Goal: Navigation & Orientation: Find specific page/section

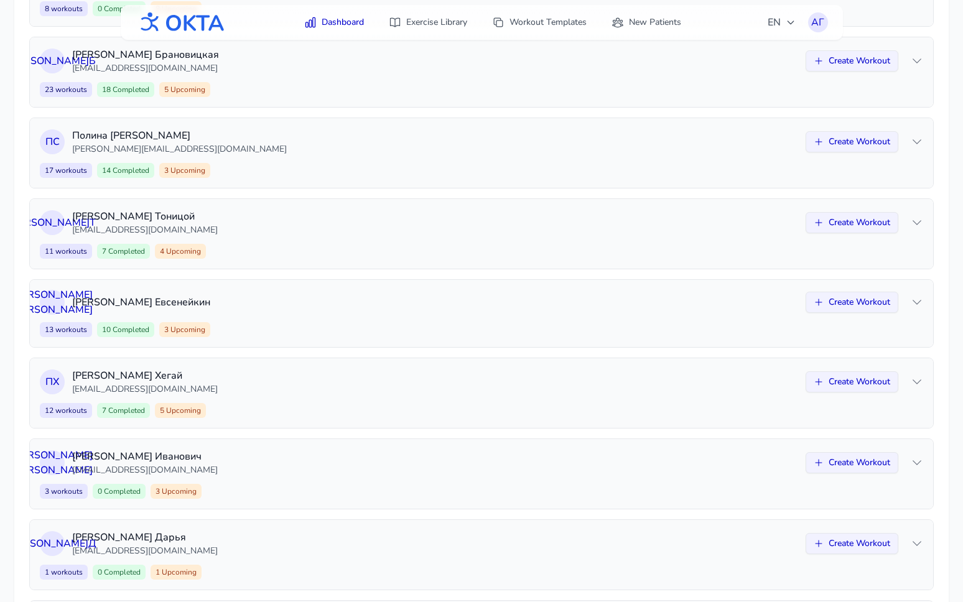
scroll to position [637, 0]
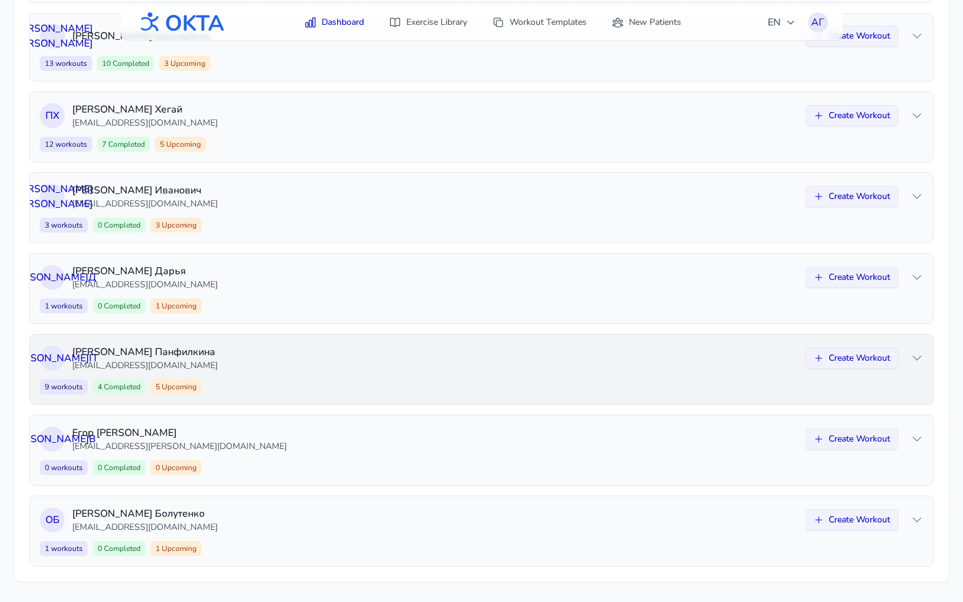
click at [524, 376] on div "Е П [PERSON_NAME] [EMAIL_ADDRESS][DOMAIN_NAME] Create Workout 9 workouts 4 Comp…" at bounding box center [481, 370] width 903 height 70
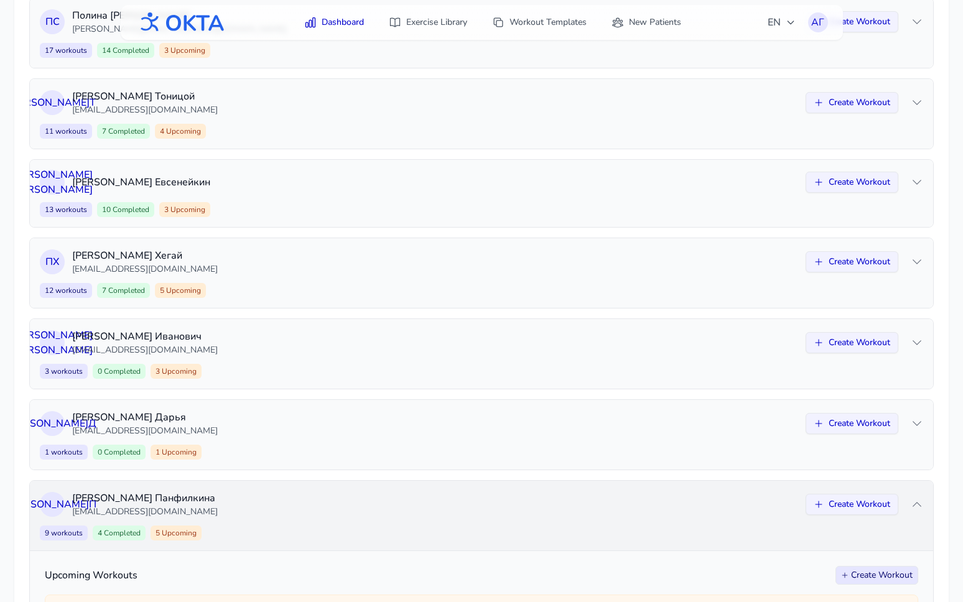
scroll to position [482, 0]
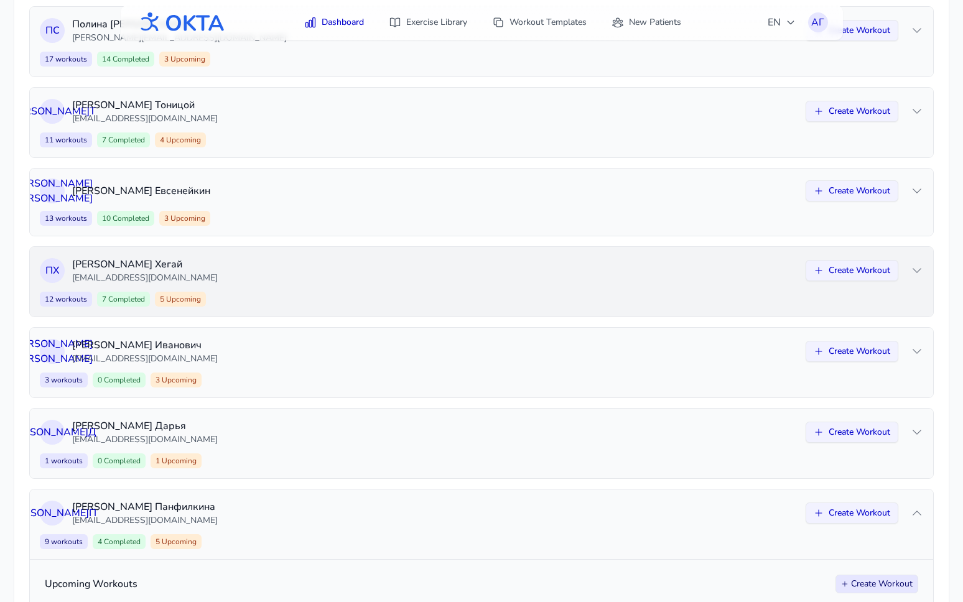
click at [453, 284] on p "[EMAIL_ADDRESS][DOMAIN_NAME]" at bounding box center [435, 278] width 726 height 12
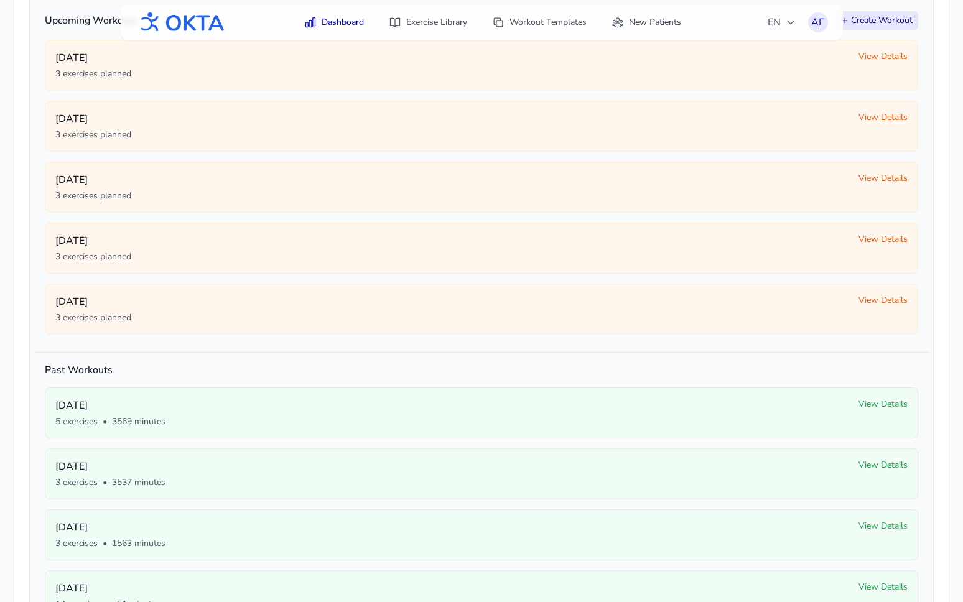
scroll to position [618, 0]
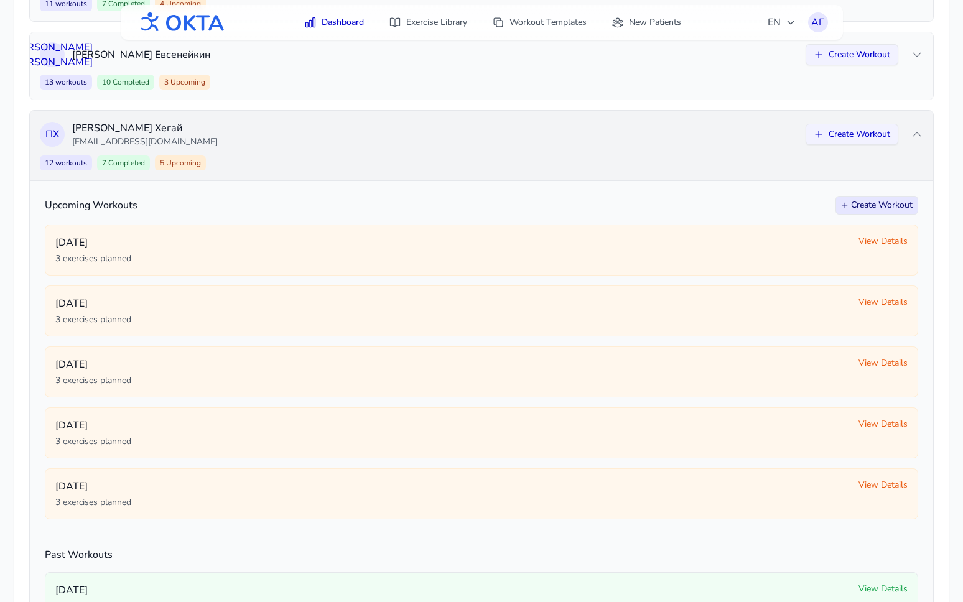
click at [425, 147] on p "[EMAIL_ADDRESS][DOMAIN_NAME]" at bounding box center [435, 142] width 726 height 12
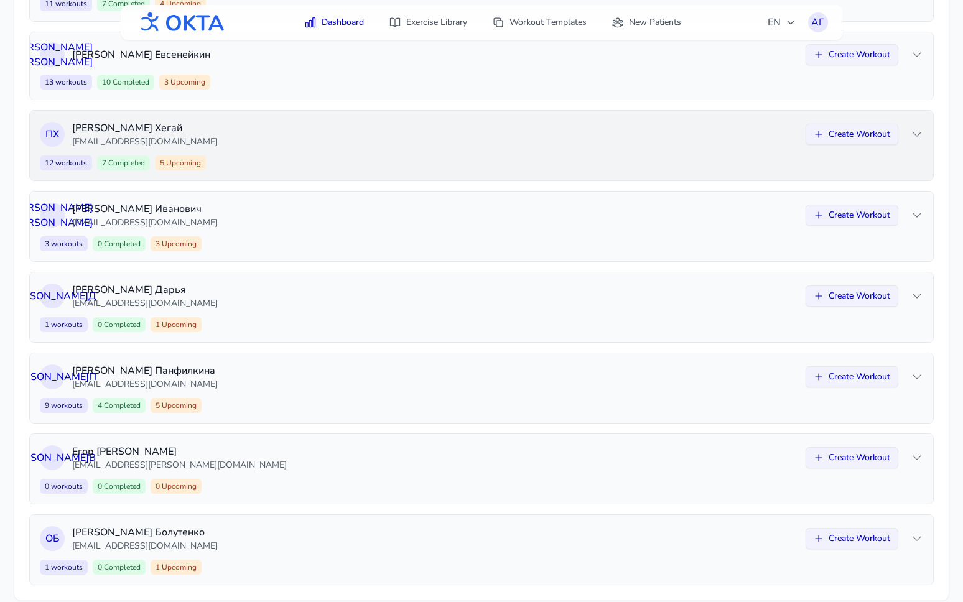
click at [425, 147] on p "[EMAIL_ADDRESS][DOMAIN_NAME]" at bounding box center [435, 142] width 726 height 12
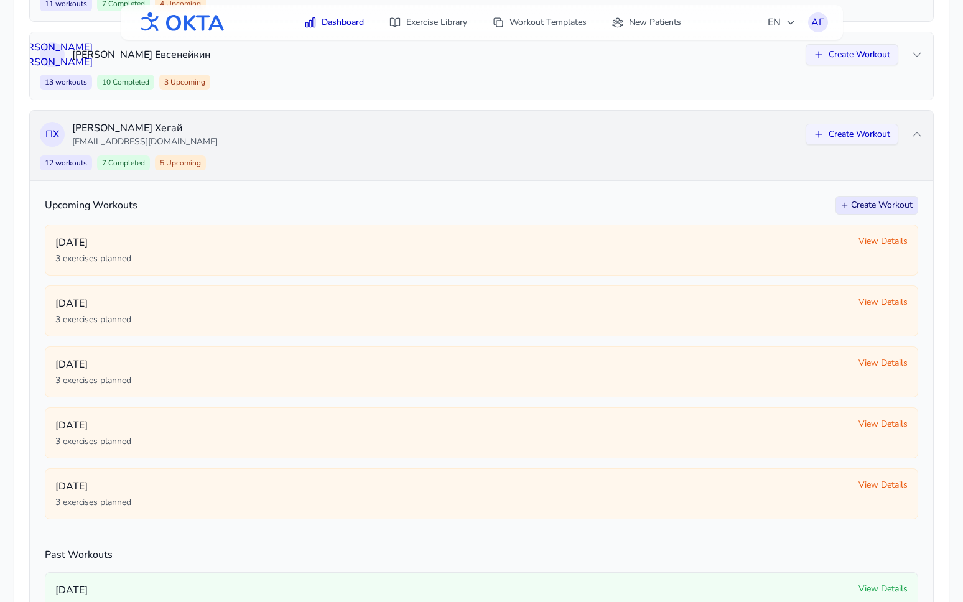
click at [425, 147] on p "[EMAIL_ADDRESS][DOMAIN_NAME]" at bounding box center [435, 142] width 726 height 12
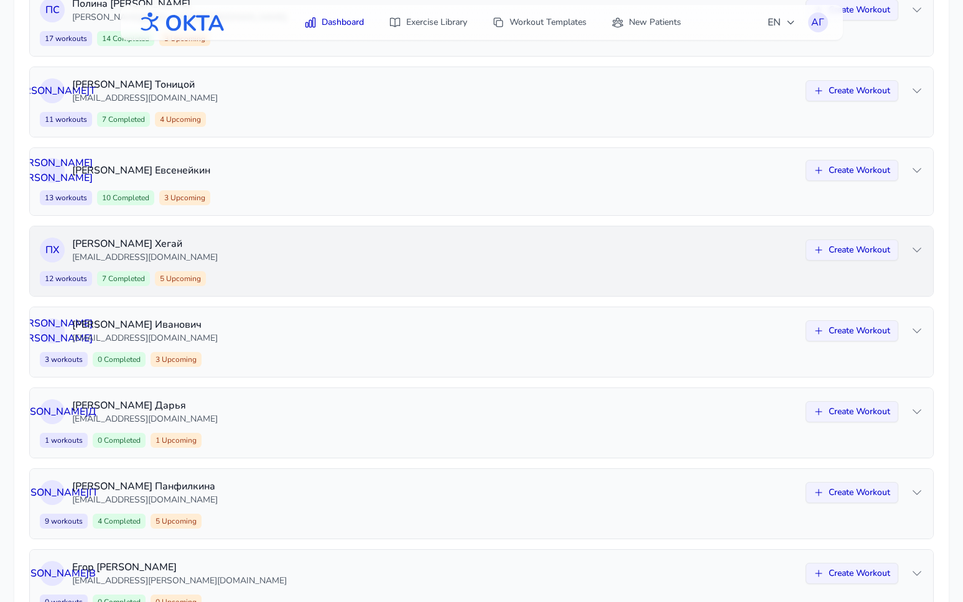
scroll to position [468, 0]
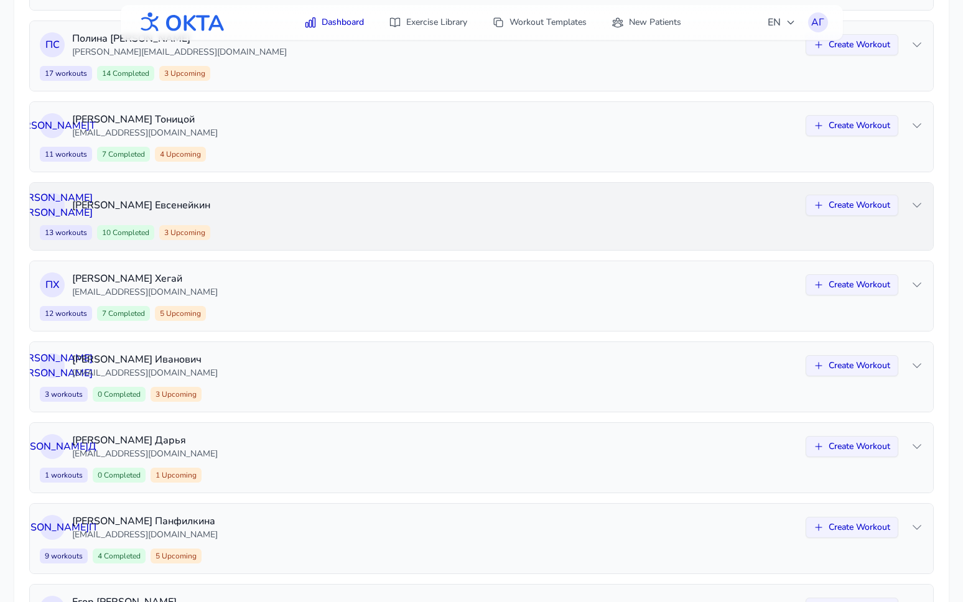
click at [376, 215] on div "Н Е [PERSON_NAME] Create Workout" at bounding box center [481, 205] width 883 height 25
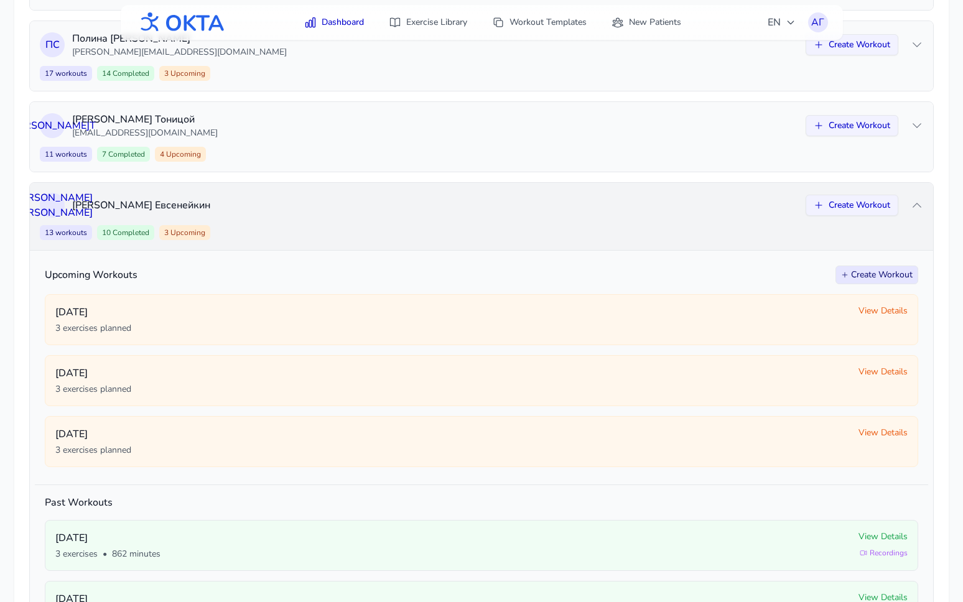
click at [376, 215] on div "Н Е [PERSON_NAME] Create Workout" at bounding box center [481, 205] width 883 height 25
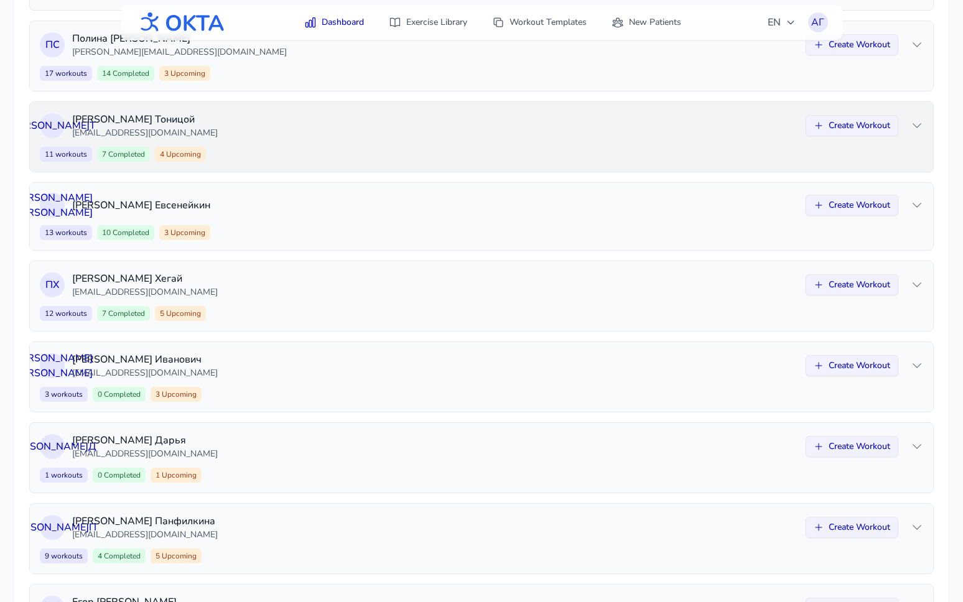
click at [345, 146] on div "К Т [PERSON_NAME] [EMAIL_ADDRESS][DOMAIN_NAME] Create Workout 11 workouts 7 Com…" at bounding box center [481, 137] width 903 height 70
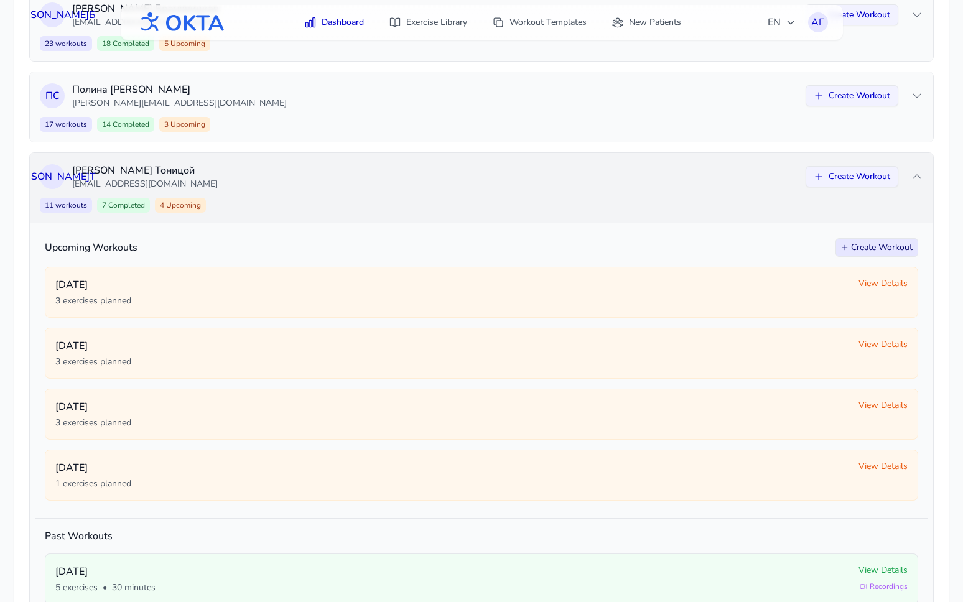
scroll to position [407, 0]
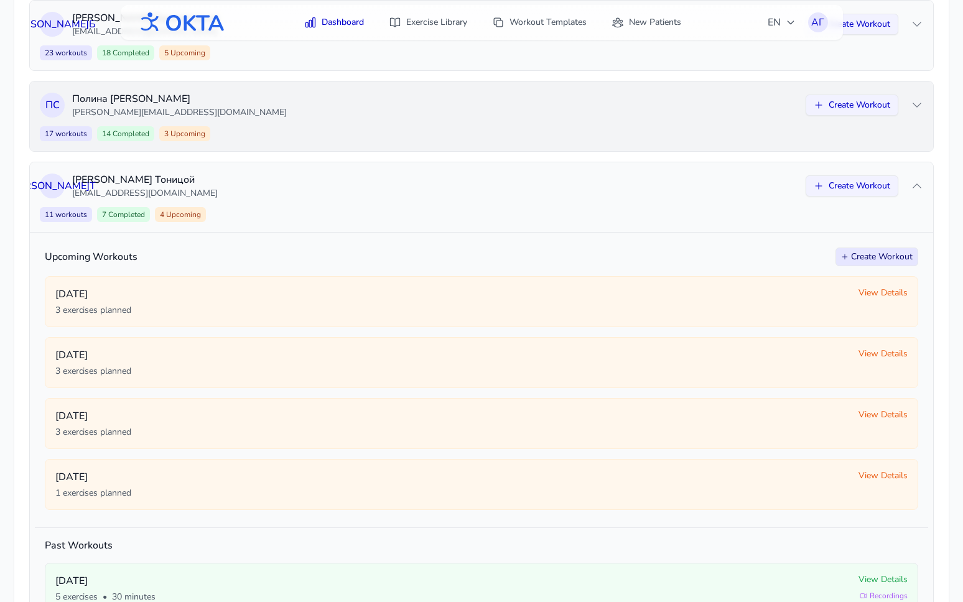
click at [315, 132] on div "17 workouts 14 Completed 3 Upcoming Create Workout" at bounding box center [481, 133] width 883 height 15
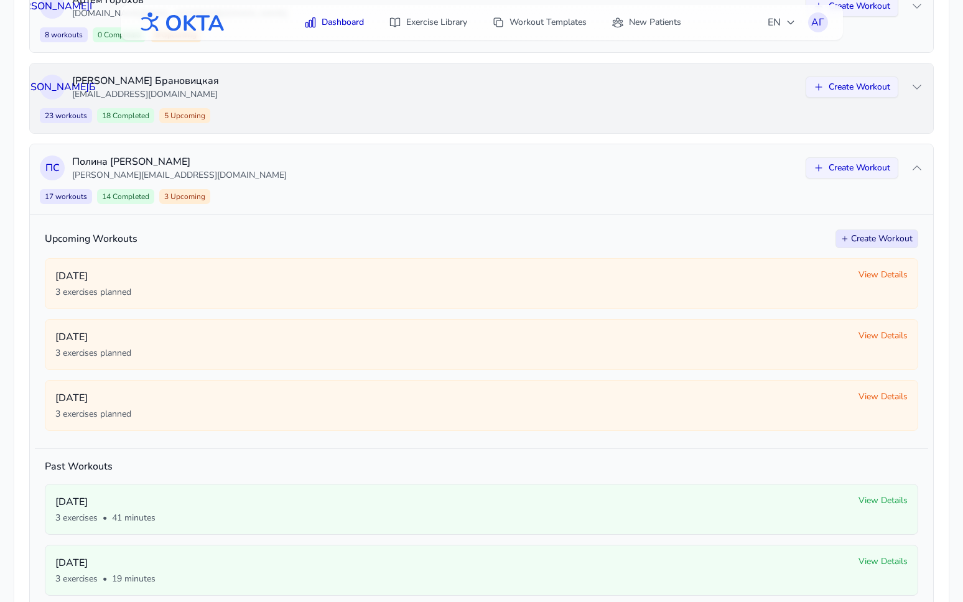
scroll to position [333, 0]
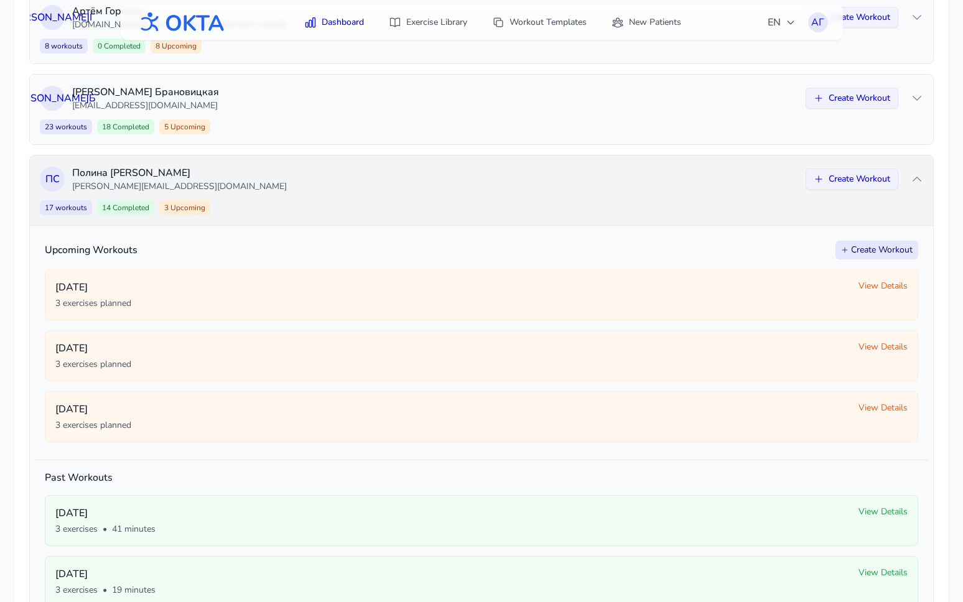
click at [260, 189] on p "[PERSON_NAME][EMAIL_ADDRESS][DOMAIN_NAME]" at bounding box center [435, 186] width 726 height 12
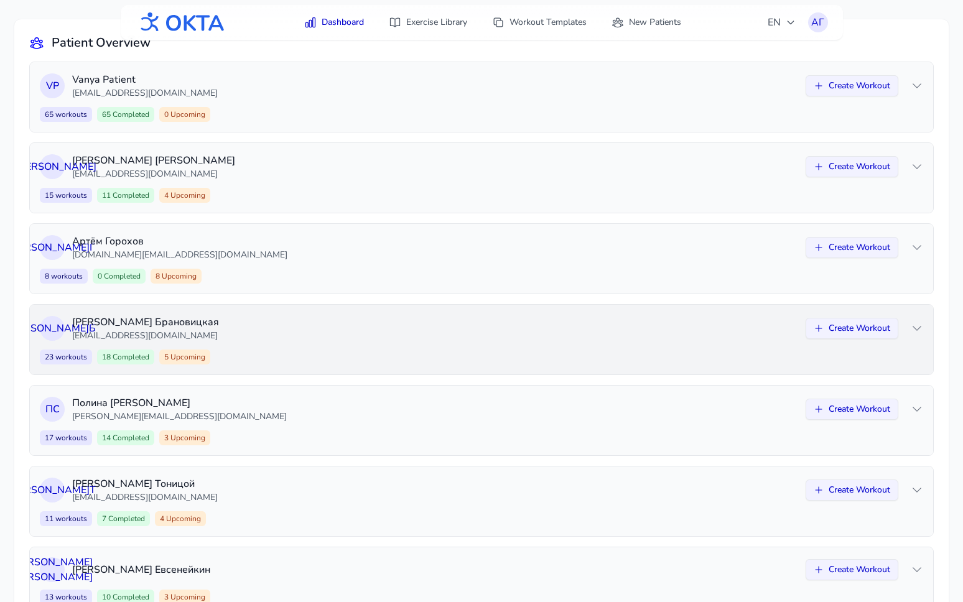
scroll to position [116, 0]
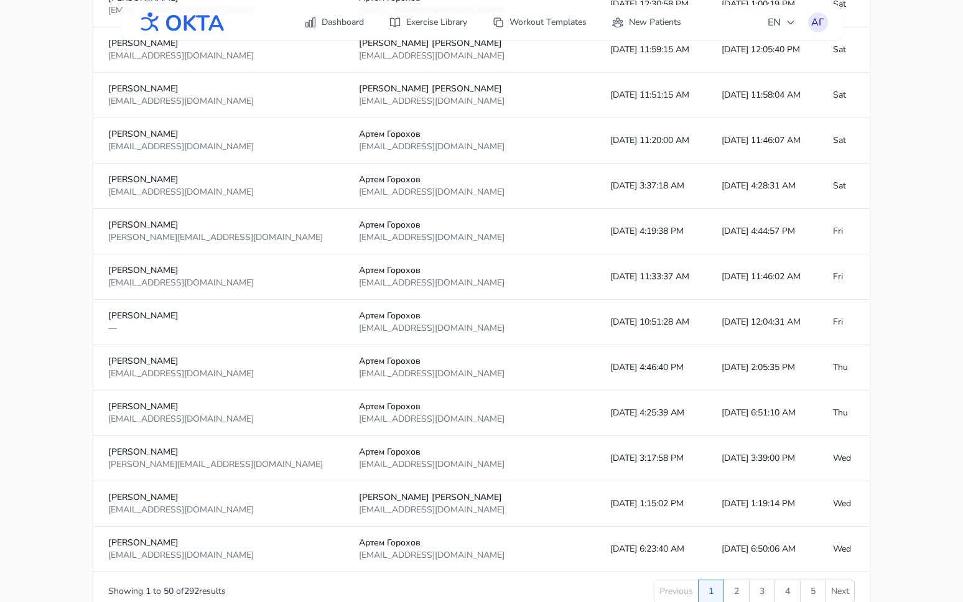
scroll to position [2073, 0]
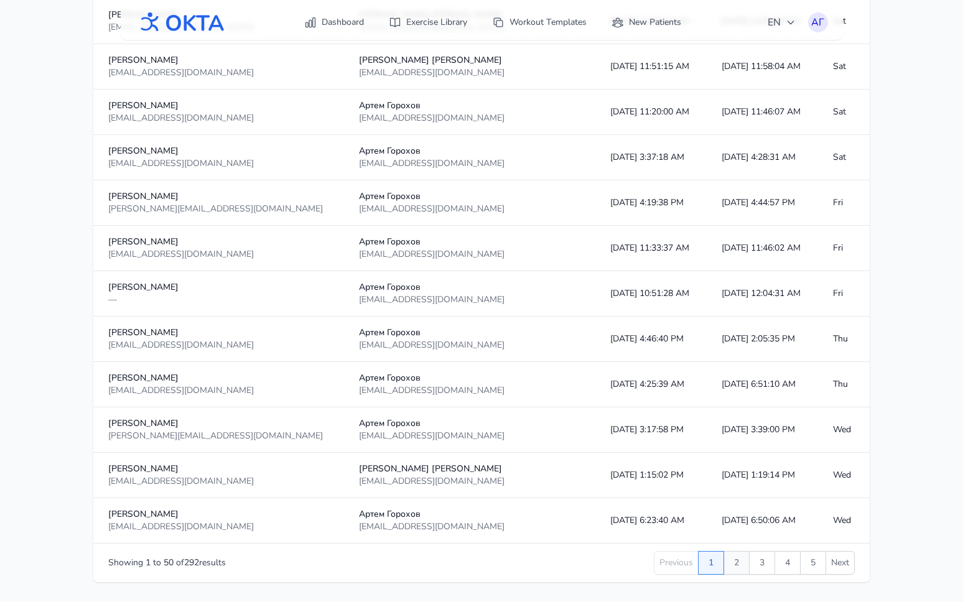
click at [739, 564] on button "2" at bounding box center [736, 563] width 26 height 24
click at [755, 563] on button "3" at bounding box center [762, 563] width 26 height 24
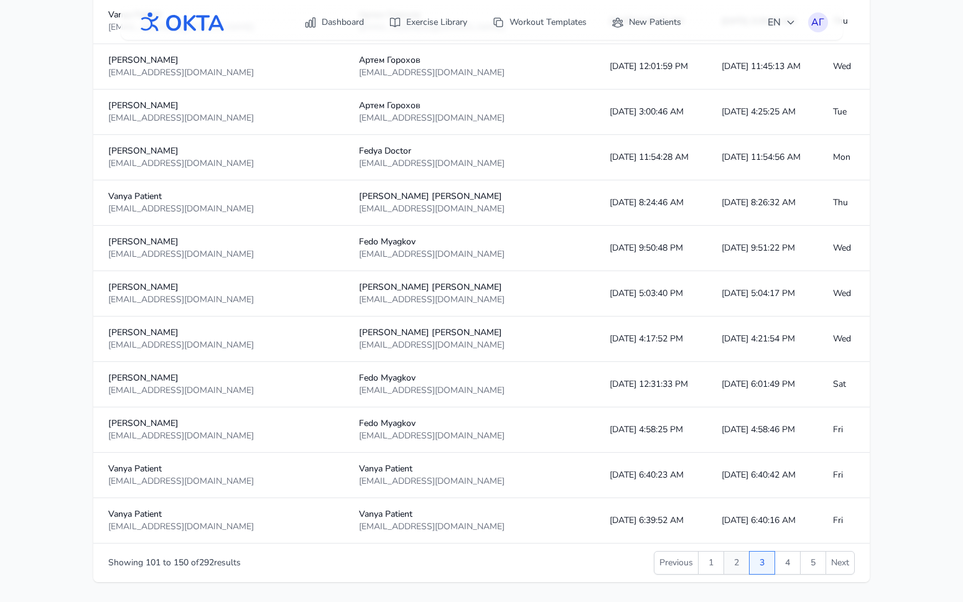
click at [732, 563] on button "2" at bounding box center [736, 563] width 26 height 24
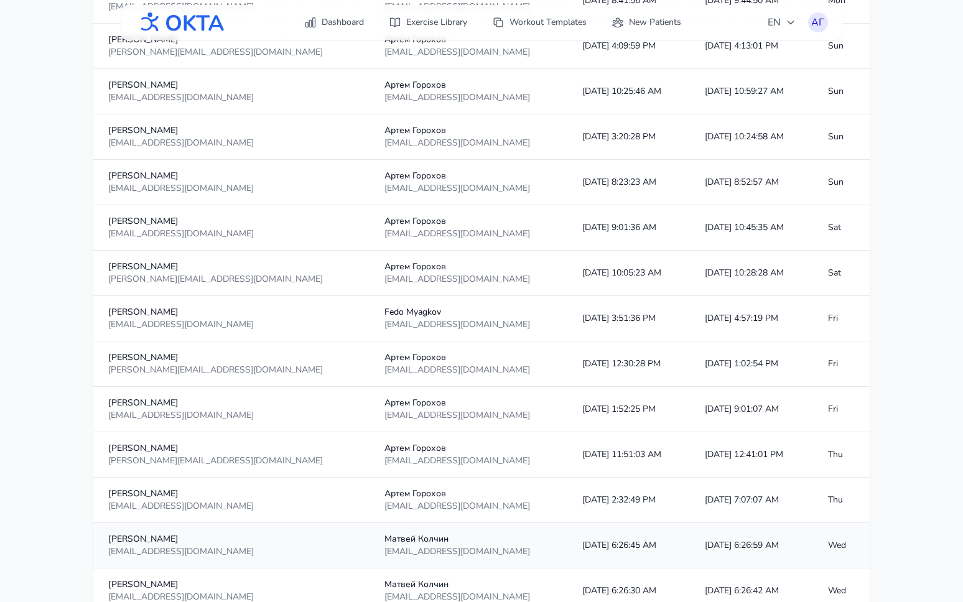
scroll to position [2073, 0]
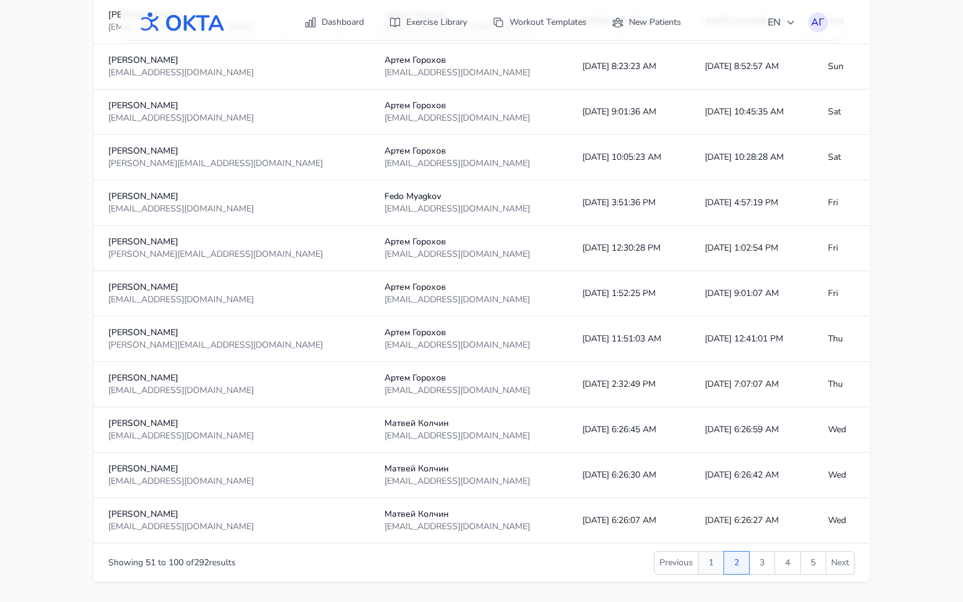
click at [708, 567] on button "1" at bounding box center [711, 563] width 26 height 24
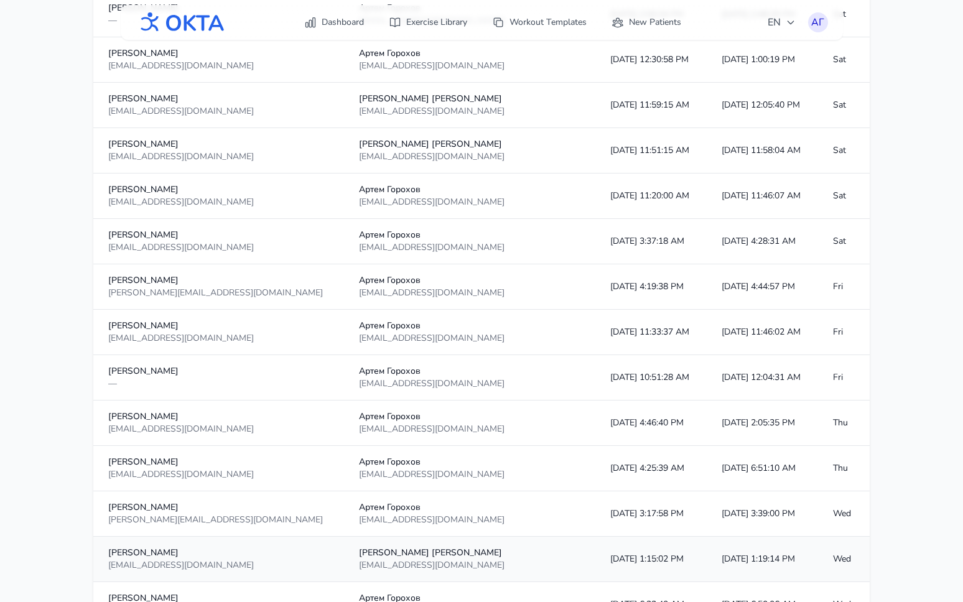
scroll to position [1996, 0]
